Goal: Book appointment/travel/reservation

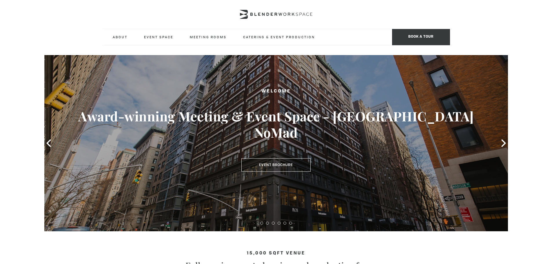
type div "2025-09-22"
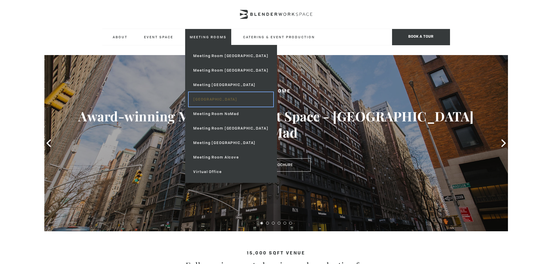
click at [220, 99] on link "[GEOGRAPHIC_DATA]" at bounding box center [231, 99] width 84 height 14
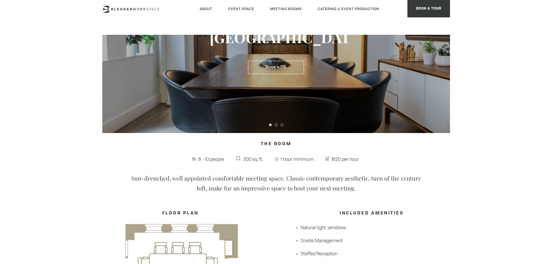
scroll to position [29, 0]
